Goal: Complete application form

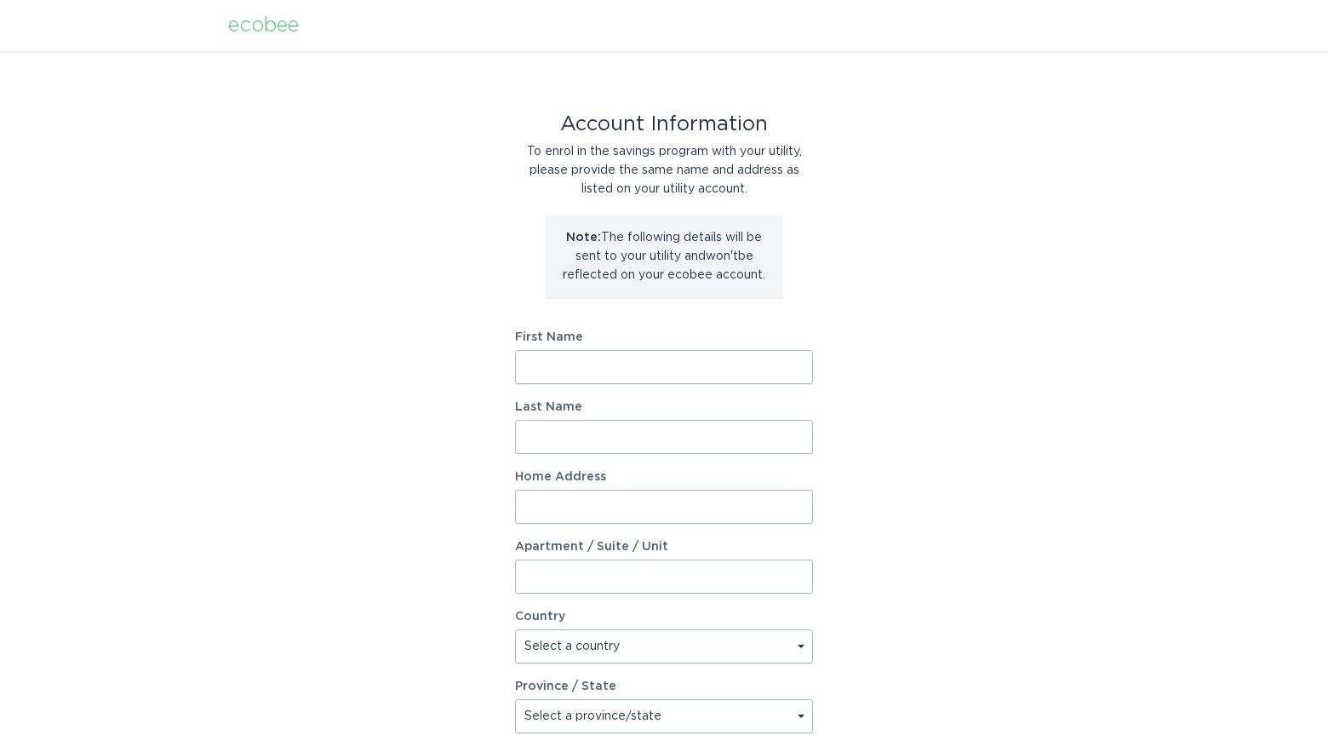
click at [663, 375] on input "First Name" at bounding box center [664, 367] width 298 height 34
type input "Mark"
type input "O'Brien"
type input "15833 s 12th way"
select select "US"
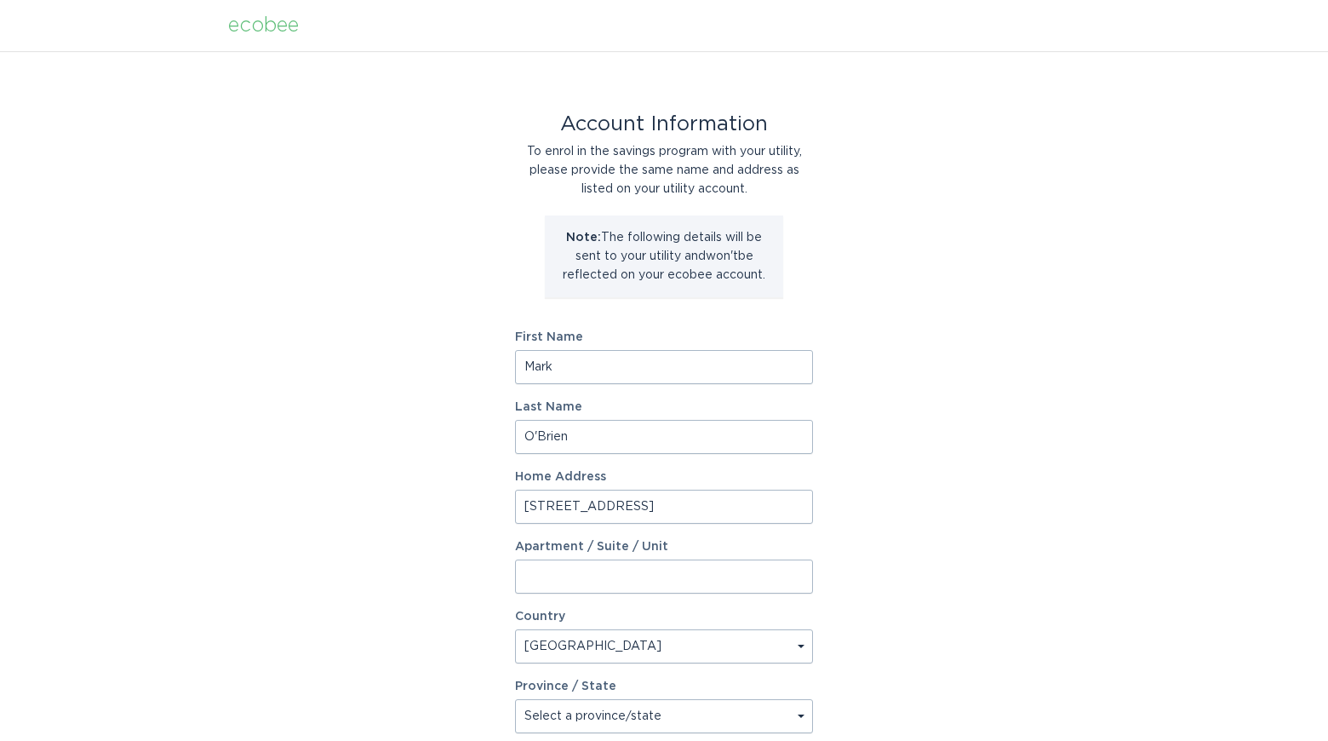
type input "Phoenix"
type input "85048"
select select "AZ"
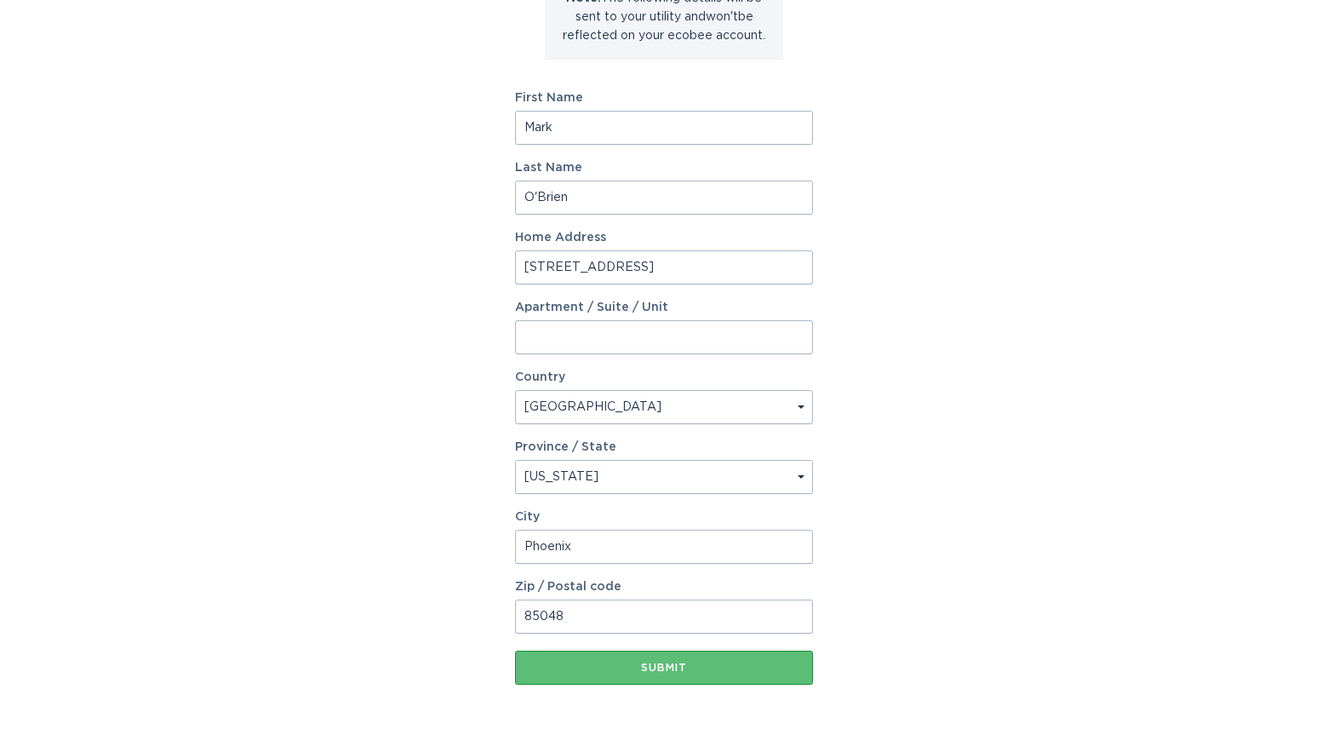
scroll to position [249, 0]
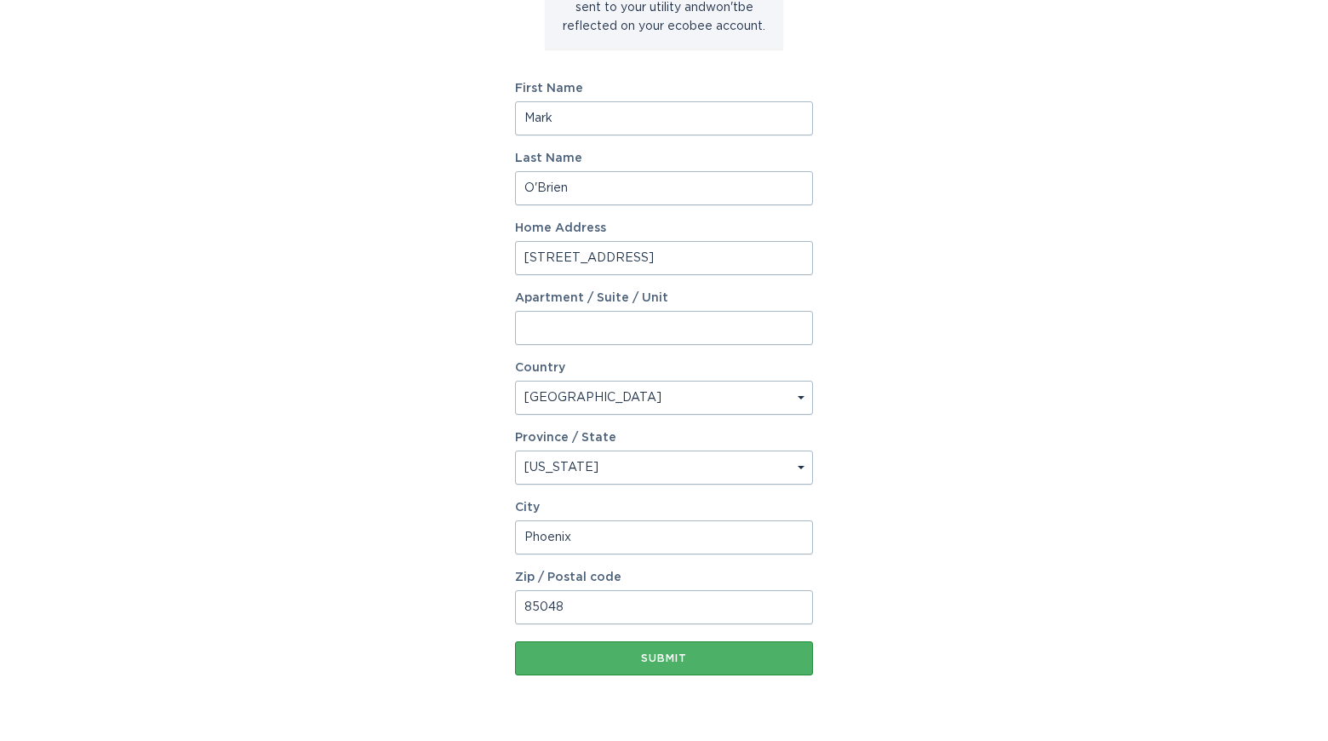
click at [699, 651] on button "Submit" at bounding box center [664, 658] width 298 height 34
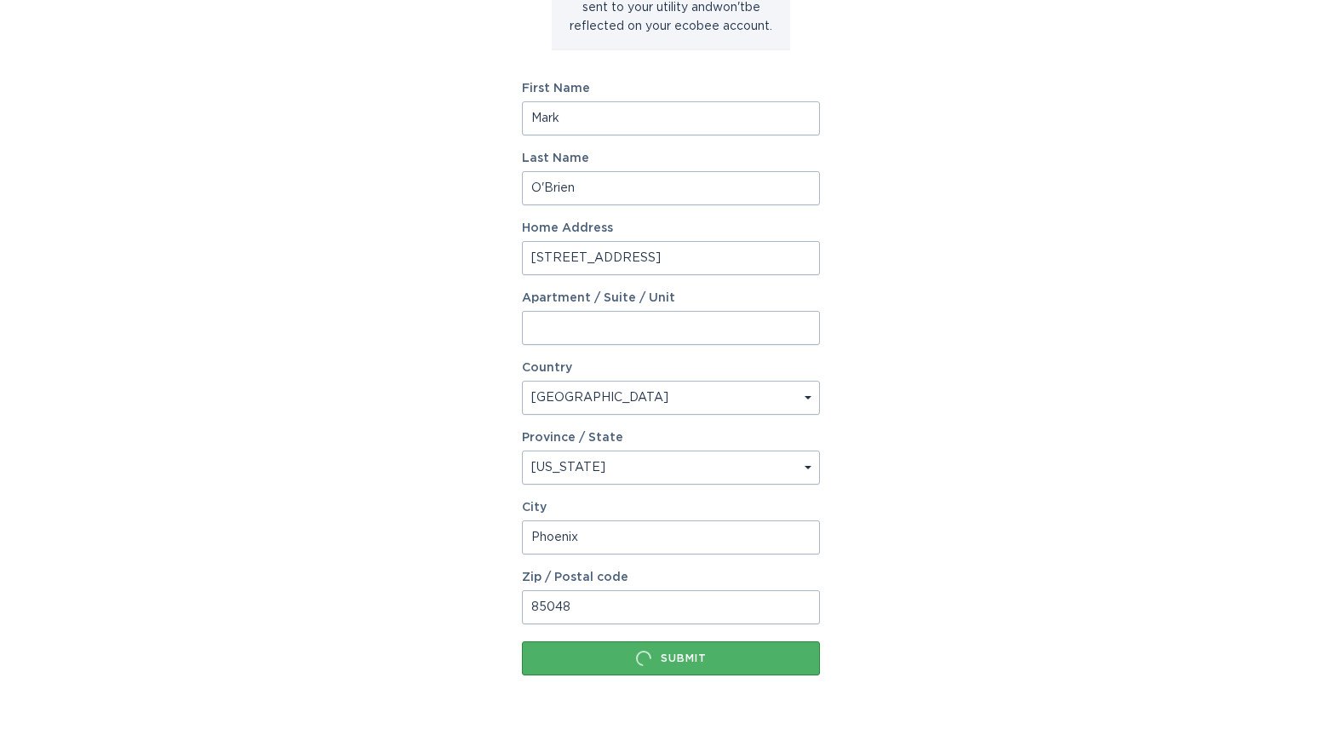
scroll to position [0, 0]
